Goal: Browse casually: Explore the website without a specific task or goal

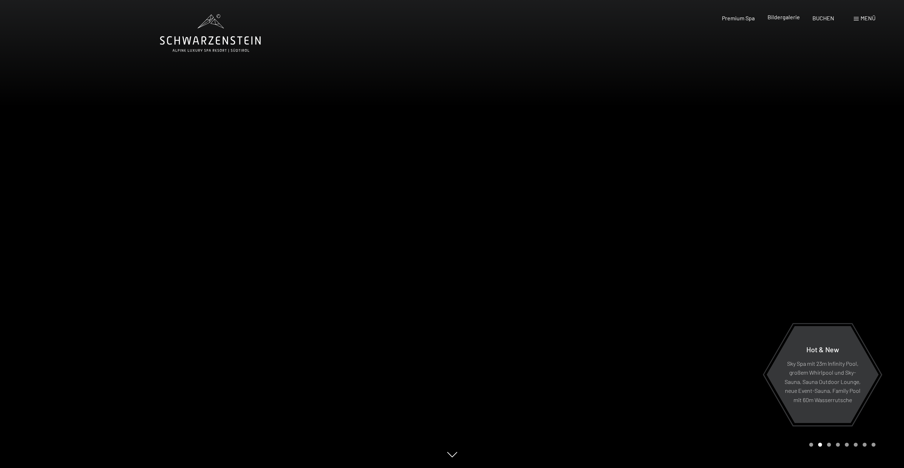
click at [778, 17] on span "Bildergalerie" at bounding box center [783, 17] width 32 height 7
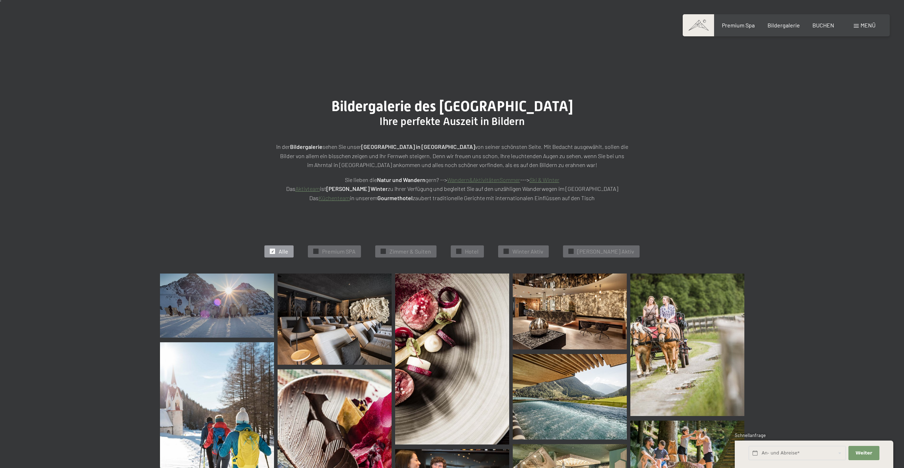
scroll to position [71, 0]
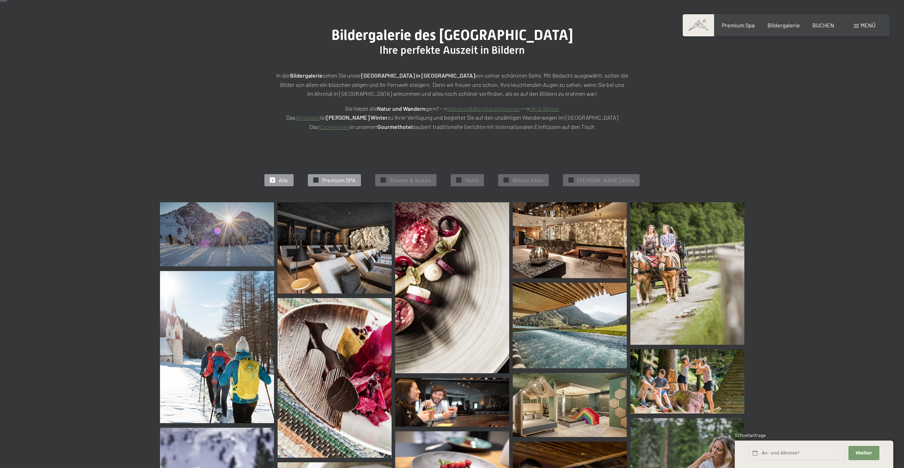
click at [336, 182] on span "Premium SPA" at bounding box center [338, 180] width 33 height 8
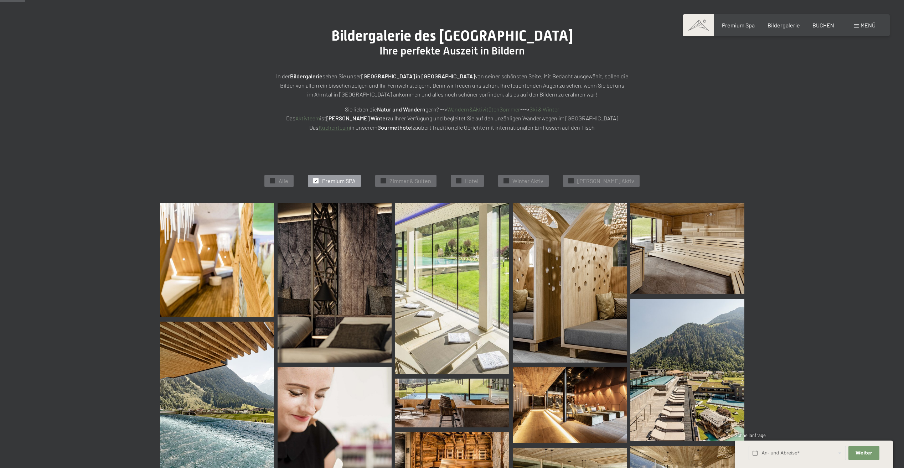
scroll to position [37, 0]
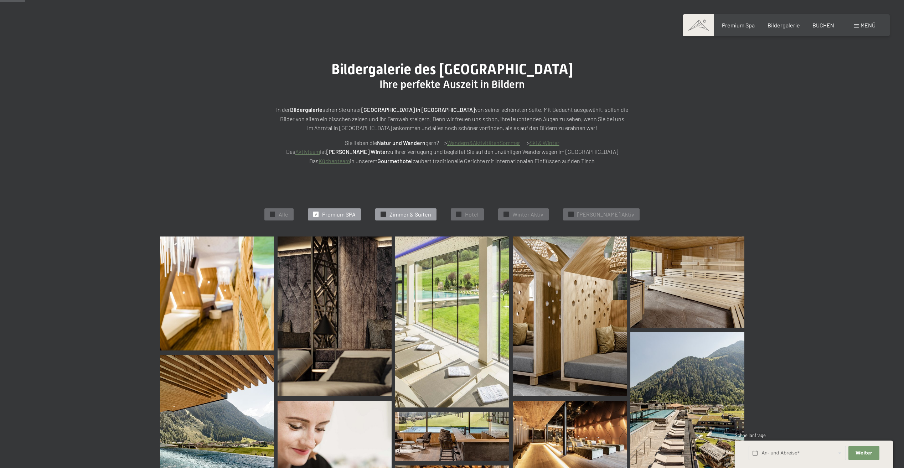
click at [431, 210] on div "✓ Zimmer & Suiten" at bounding box center [405, 214] width 61 height 12
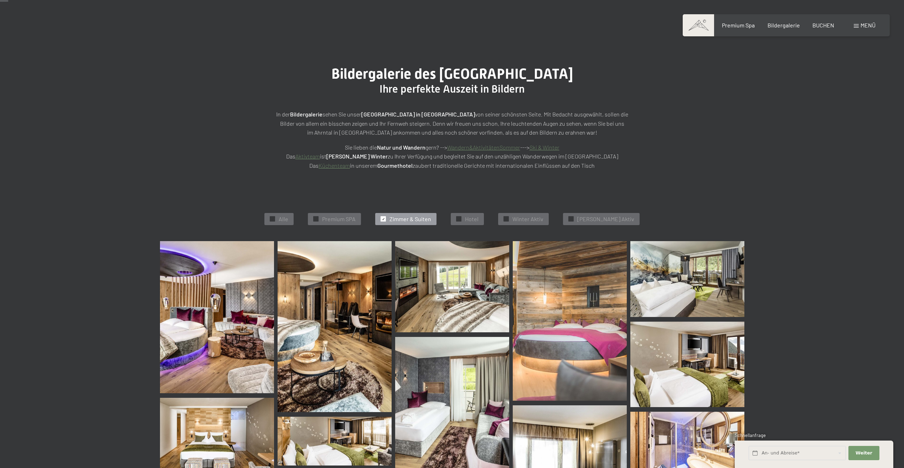
scroll to position [1, 0]
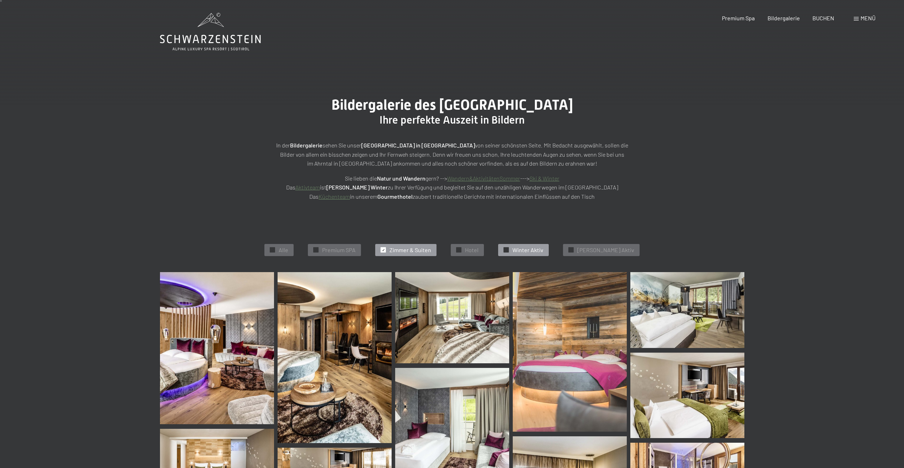
click at [520, 249] on div "✓ Winter Aktiv" at bounding box center [523, 250] width 51 height 12
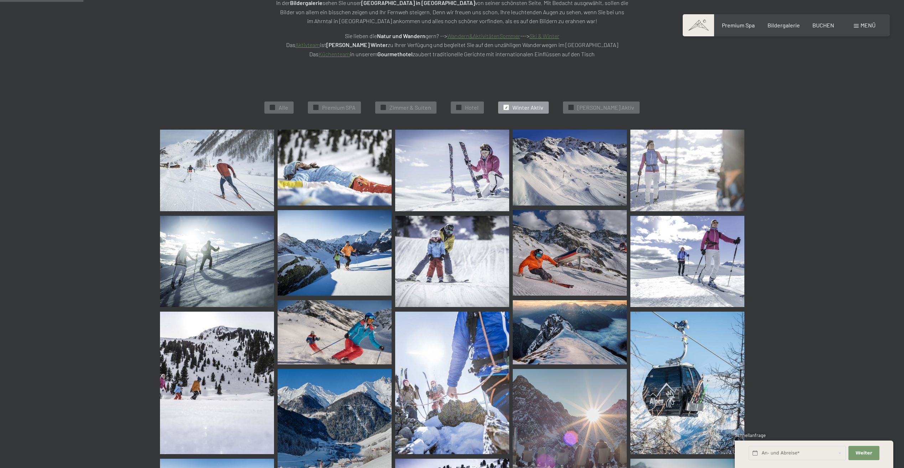
scroll to position [0, 0]
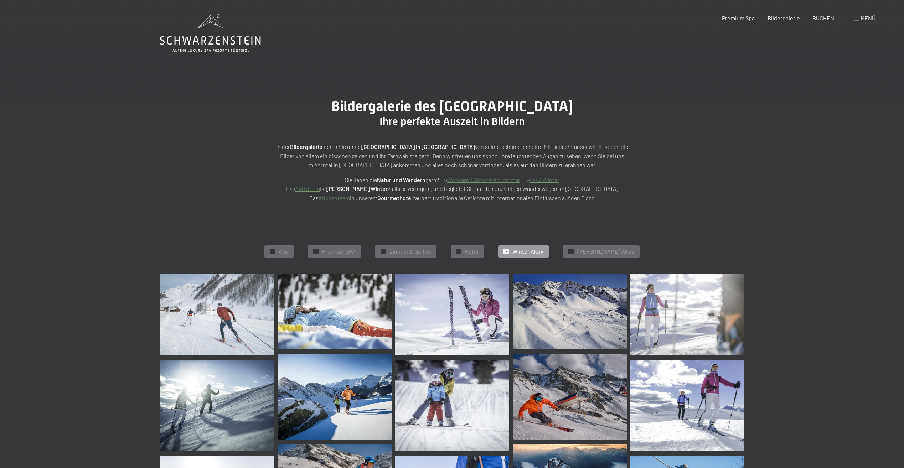
click at [858, 20] on span at bounding box center [856, 19] width 5 height 4
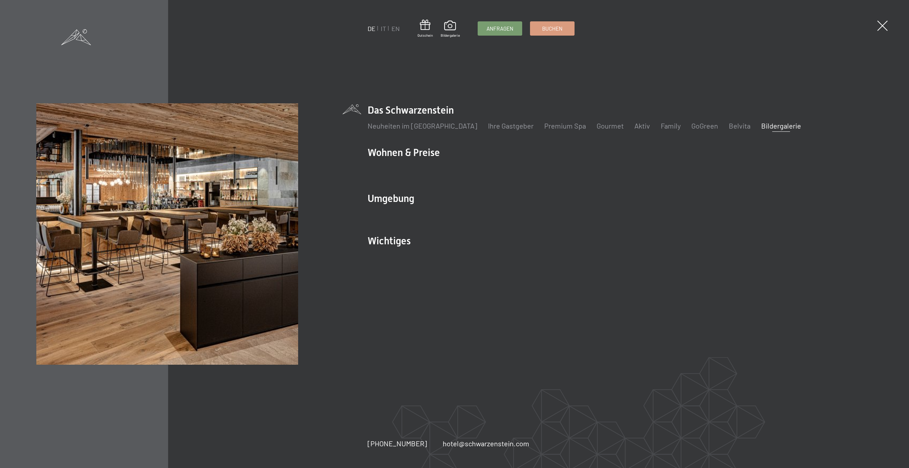
click at [889, 26] on div "DE IT EN Gutschein Bildergalerie Anfragen Buchen DE IT EN Das Schwarzenstein Ne…" at bounding box center [454, 234] width 909 height 468
click at [879, 24] on span at bounding box center [882, 26] width 15 height 15
